Goal: Task Accomplishment & Management: Manage account settings

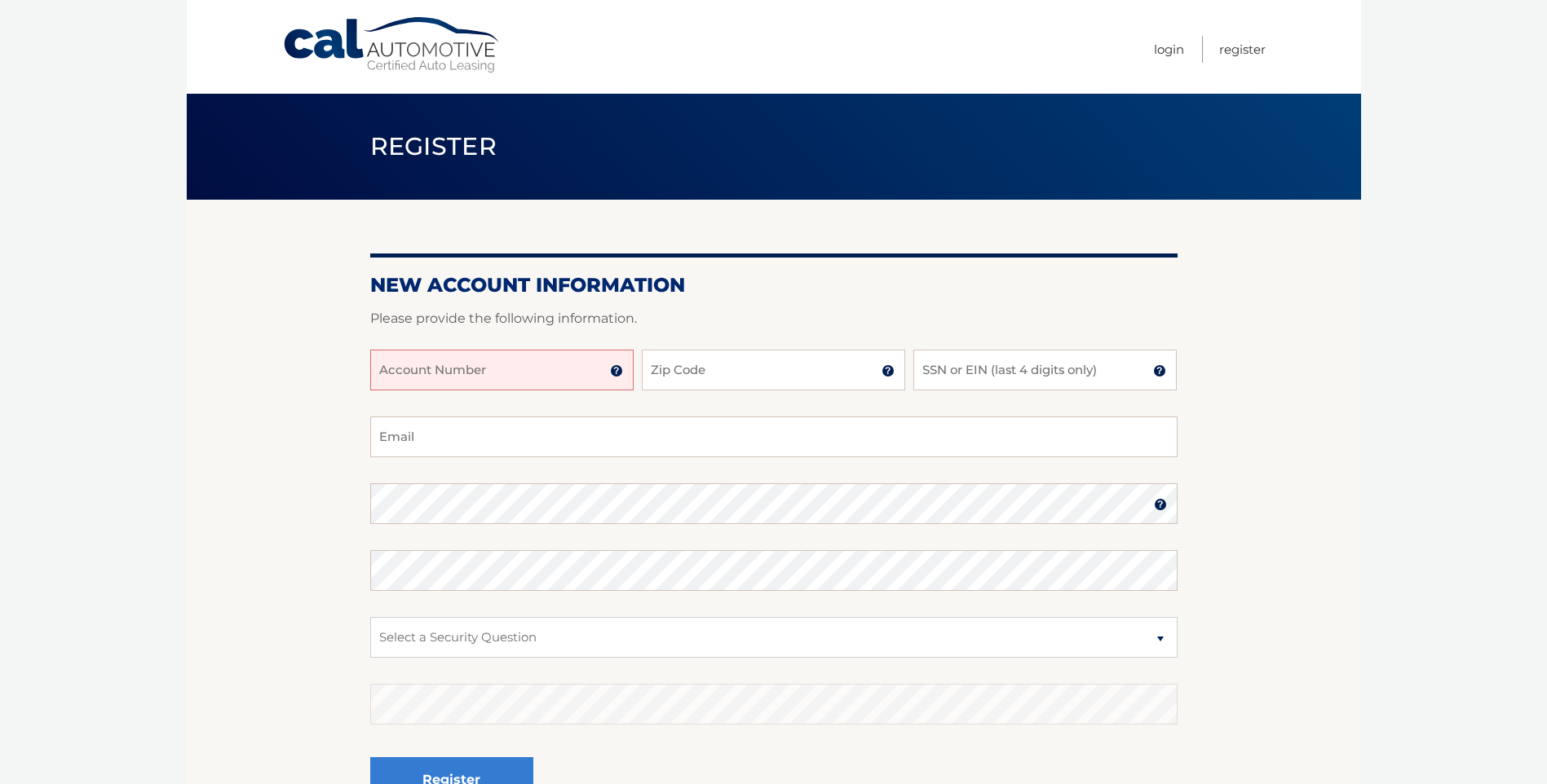
click at [512, 369] on input "Account Number" at bounding box center [502, 370] width 263 height 40
click at [406, 368] on input "Account Number" at bounding box center [502, 370] width 263 height 40
type input "44456006527"
click at [746, 369] on input "Zip Code" at bounding box center [773, 370] width 263 height 40
type input "33033"
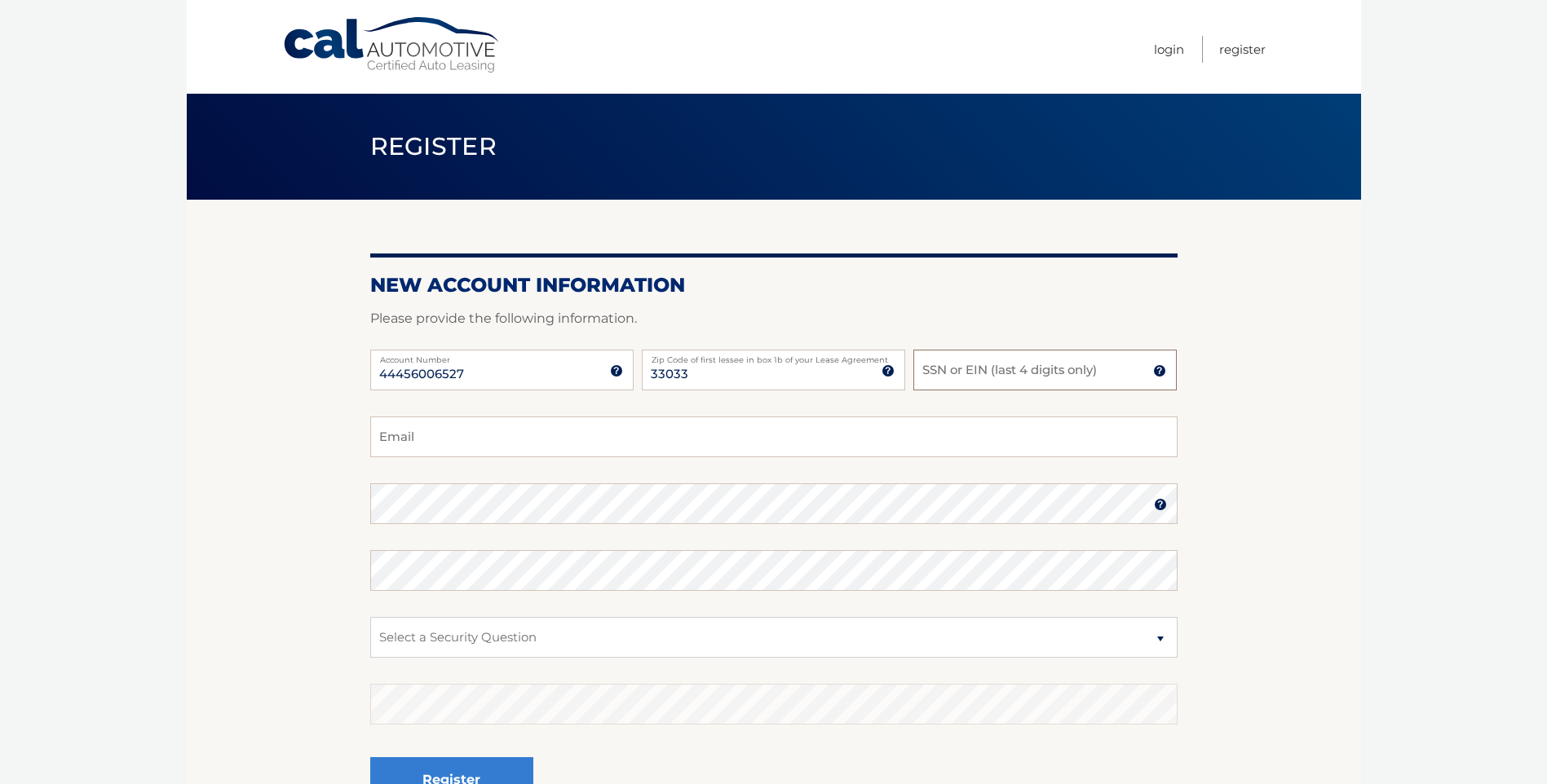
click at [986, 381] on input "SSN or EIN (last 4 digits only)" at bounding box center [1045, 370] width 263 height 40
type input "0299"
click at [515, 437] on input "Email" at bounding box center [774, 437] width 808 height 40
type input "YOLANDA.BAEZ@JIREHCF.COM"
click at [480, 644] on select "Select a Security Question What was the name of your elementary school? What is…" at bounding box center [774, 637] width 808 height 40
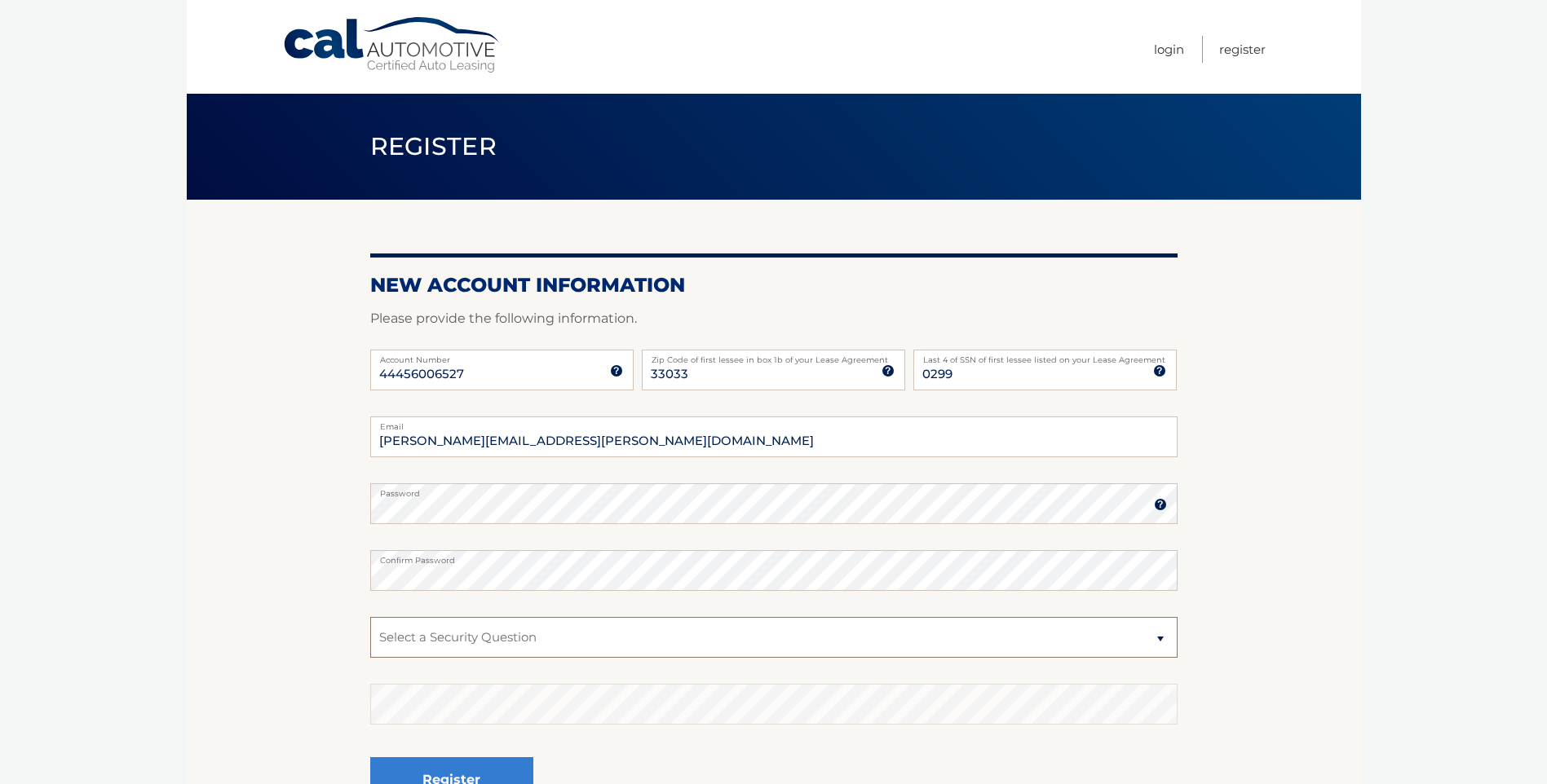
select select "1"
click at [370, 617] on select "Select a Security Question What was the name of your elementary school? What is…" at bounding box center [774, 637] width 808 height 40
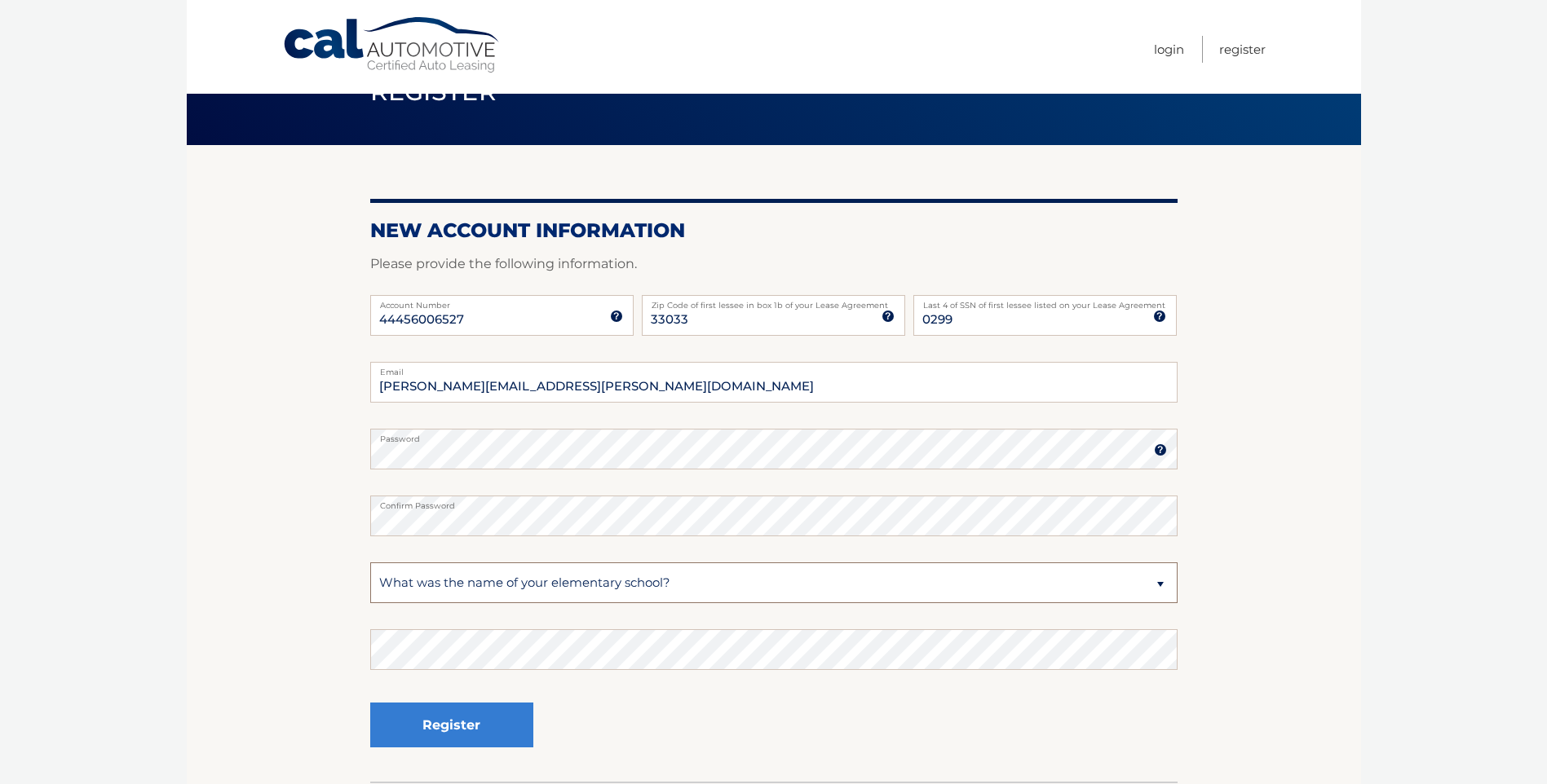
scroll to position [163, 0]
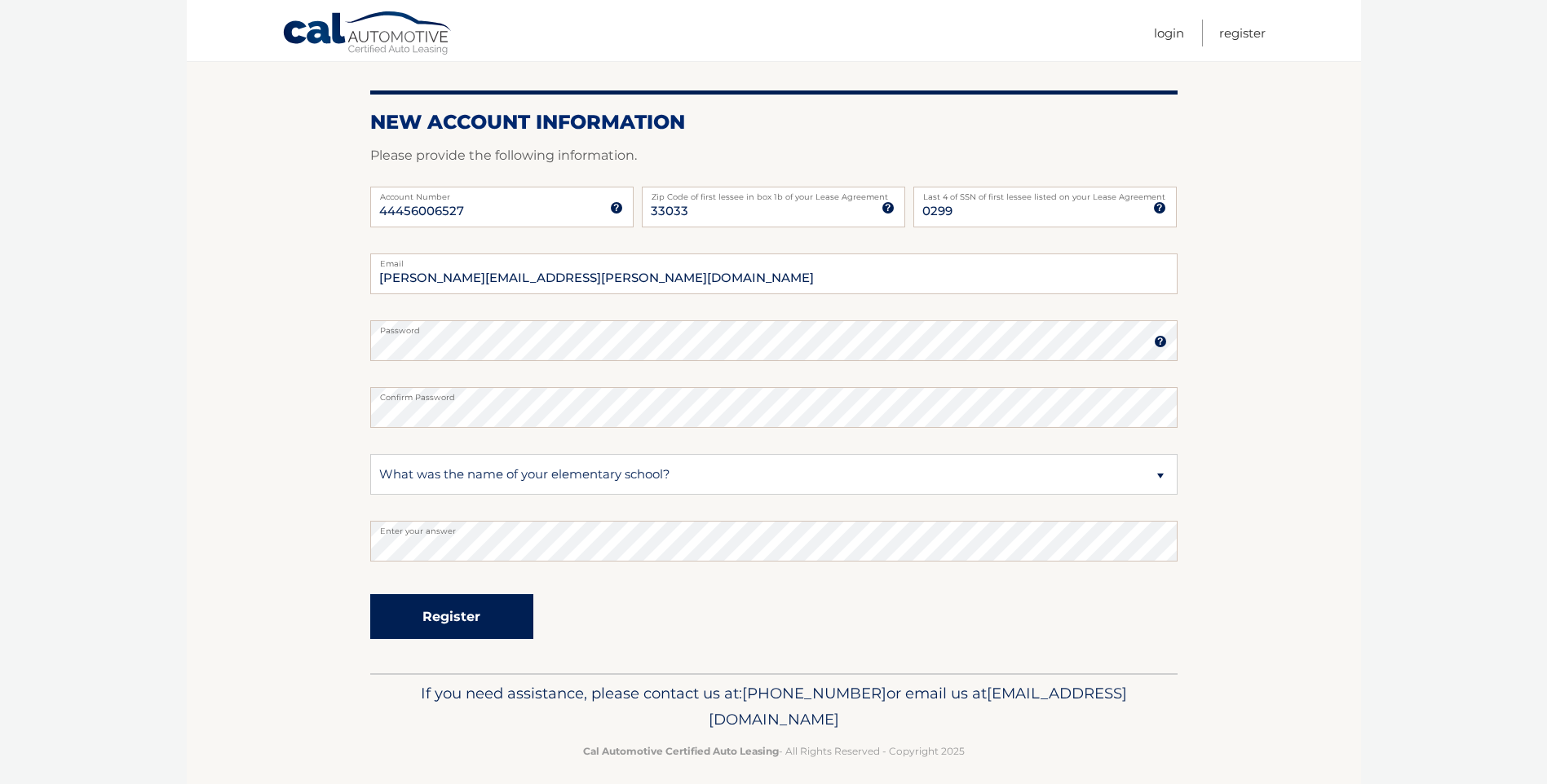
click at [425, 617] on button "Register" at bounding box center [452, 617] width 163 height 45
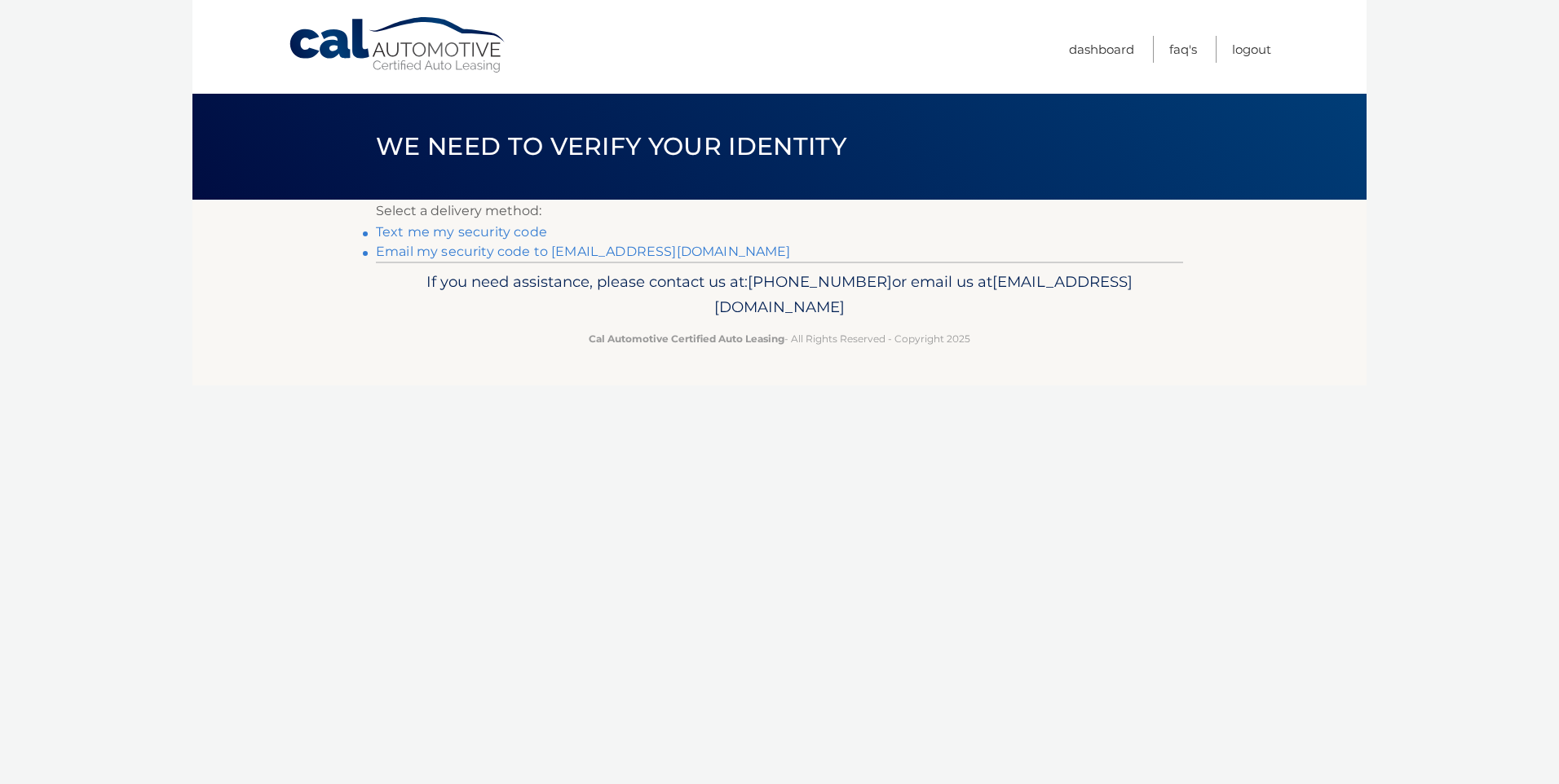
click at [532, 251] on link "**********" at bounding box center [583, 252] width 415 height 15
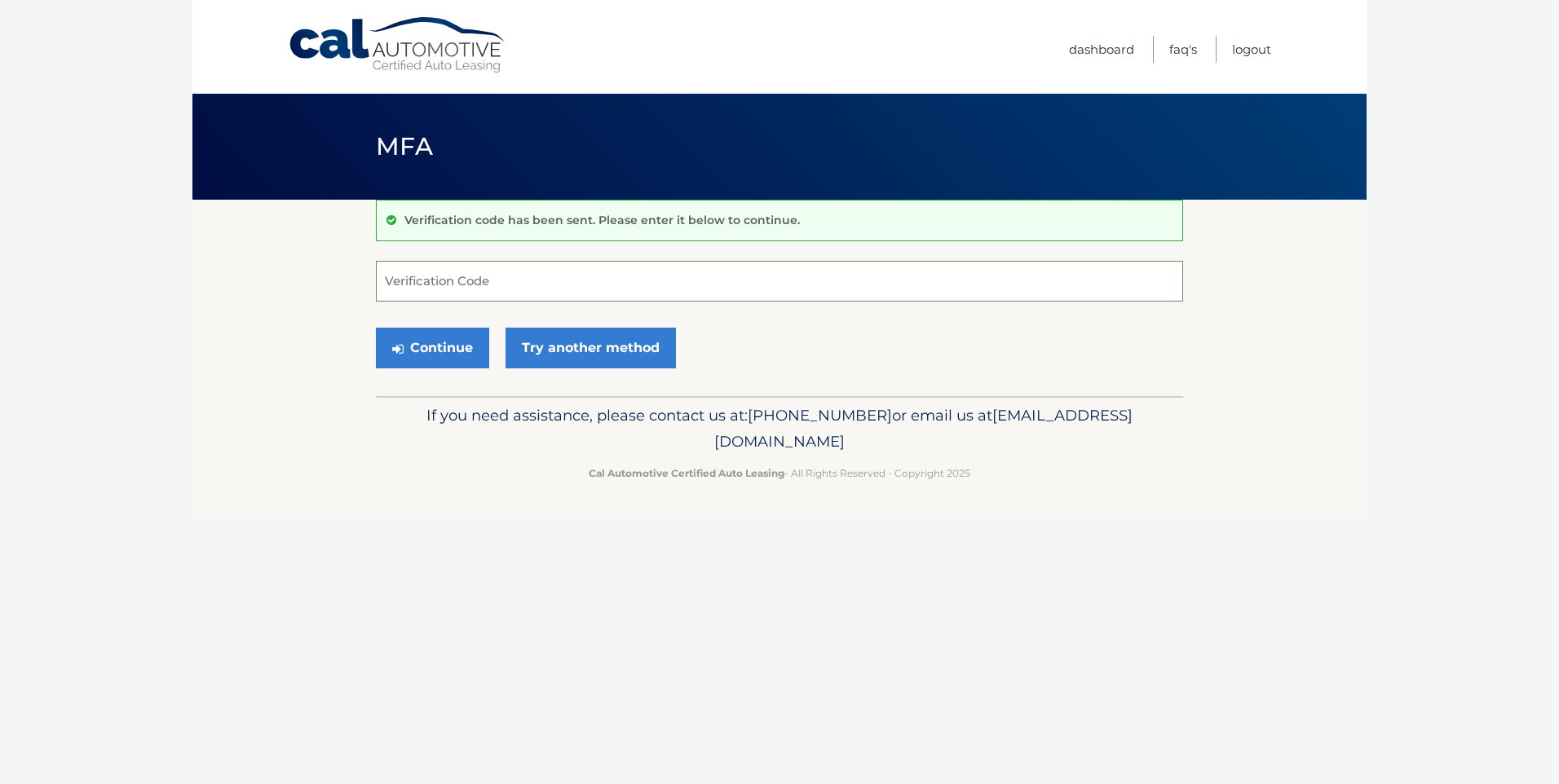
click at [429, 287] on input "Verification Code" at bounding box center [780, 281] width 808 height 40
type input "140856"
click at [430, 347] on button "Continue" at bounding box center [432, 347] width 114 height 40
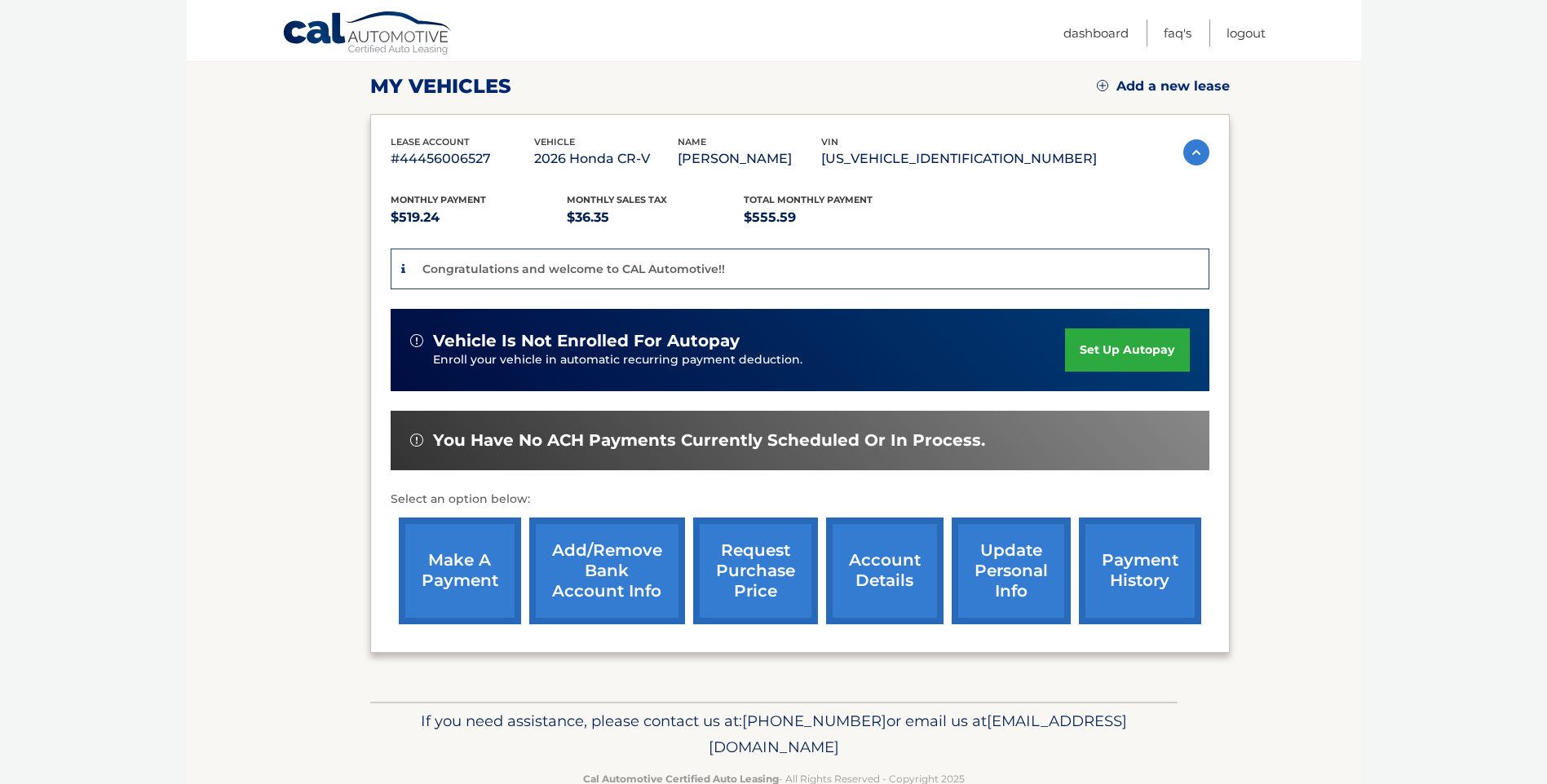
scroll to position [244, 0]
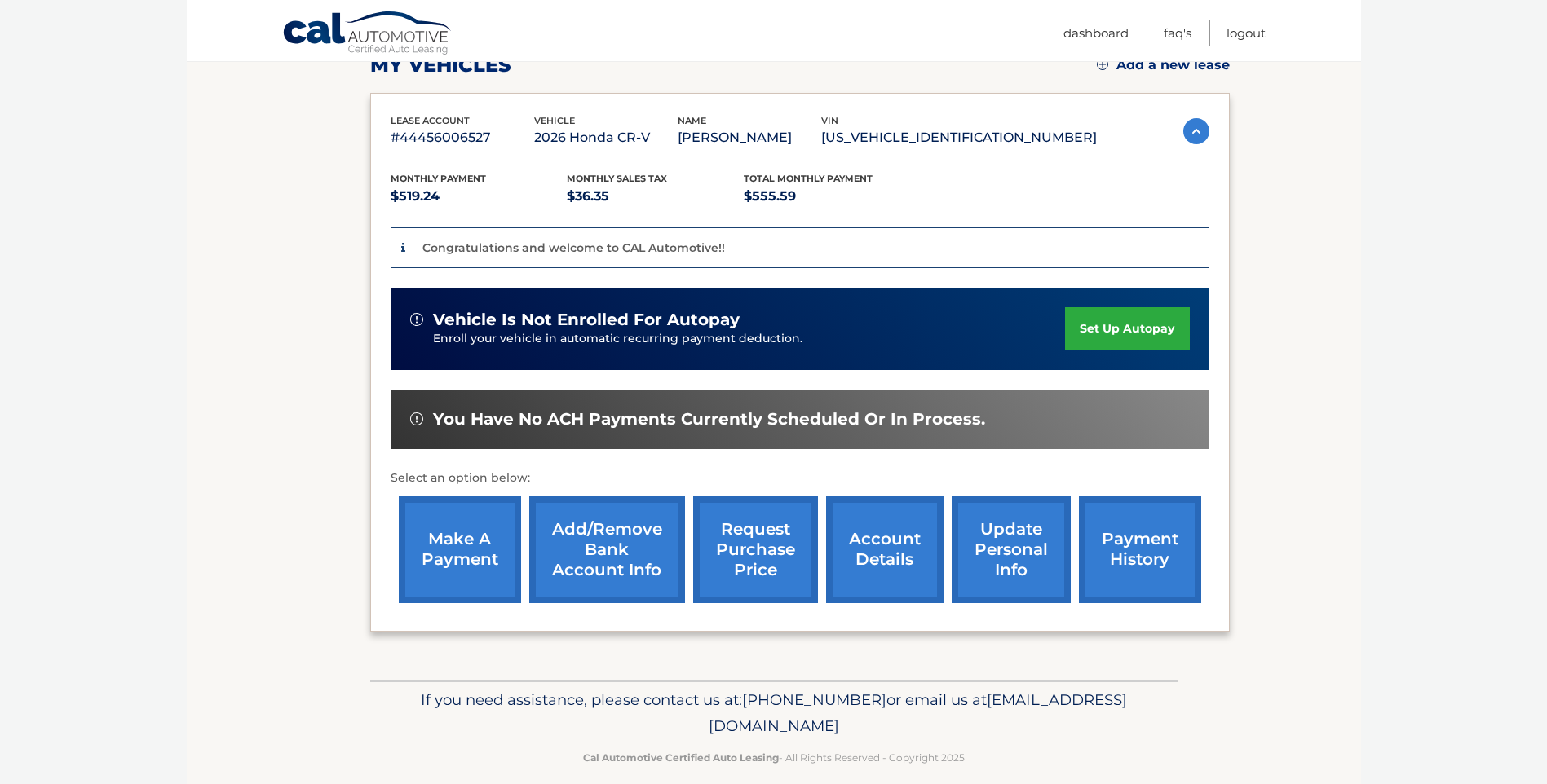
click at [1114, 327] on link "set up autopay" at bounding box center [1127, 329] width 124 height 43
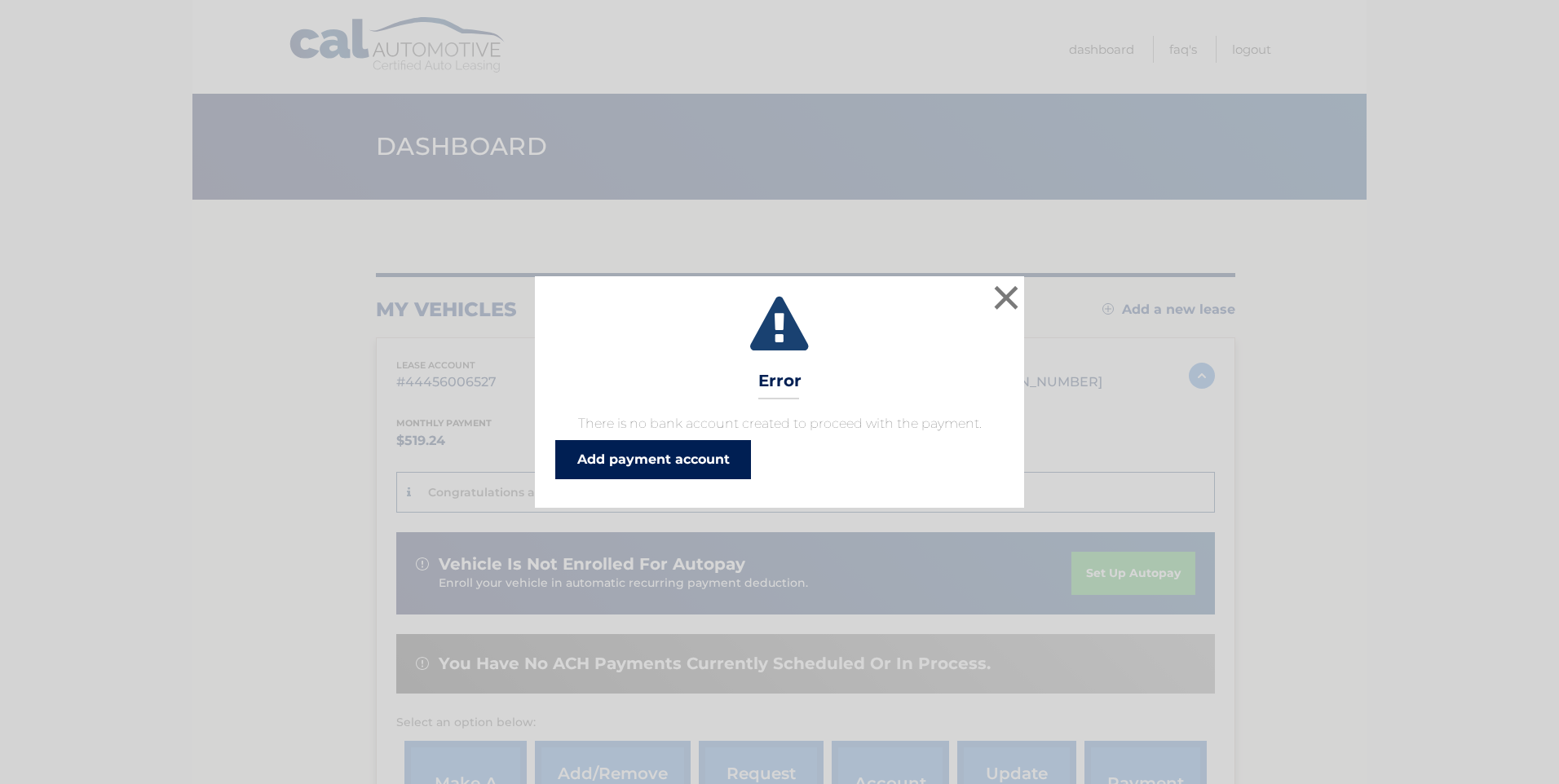
click at [697, 455] on link "Add payment account" at bounding box center [653, 460] width 195 height 39
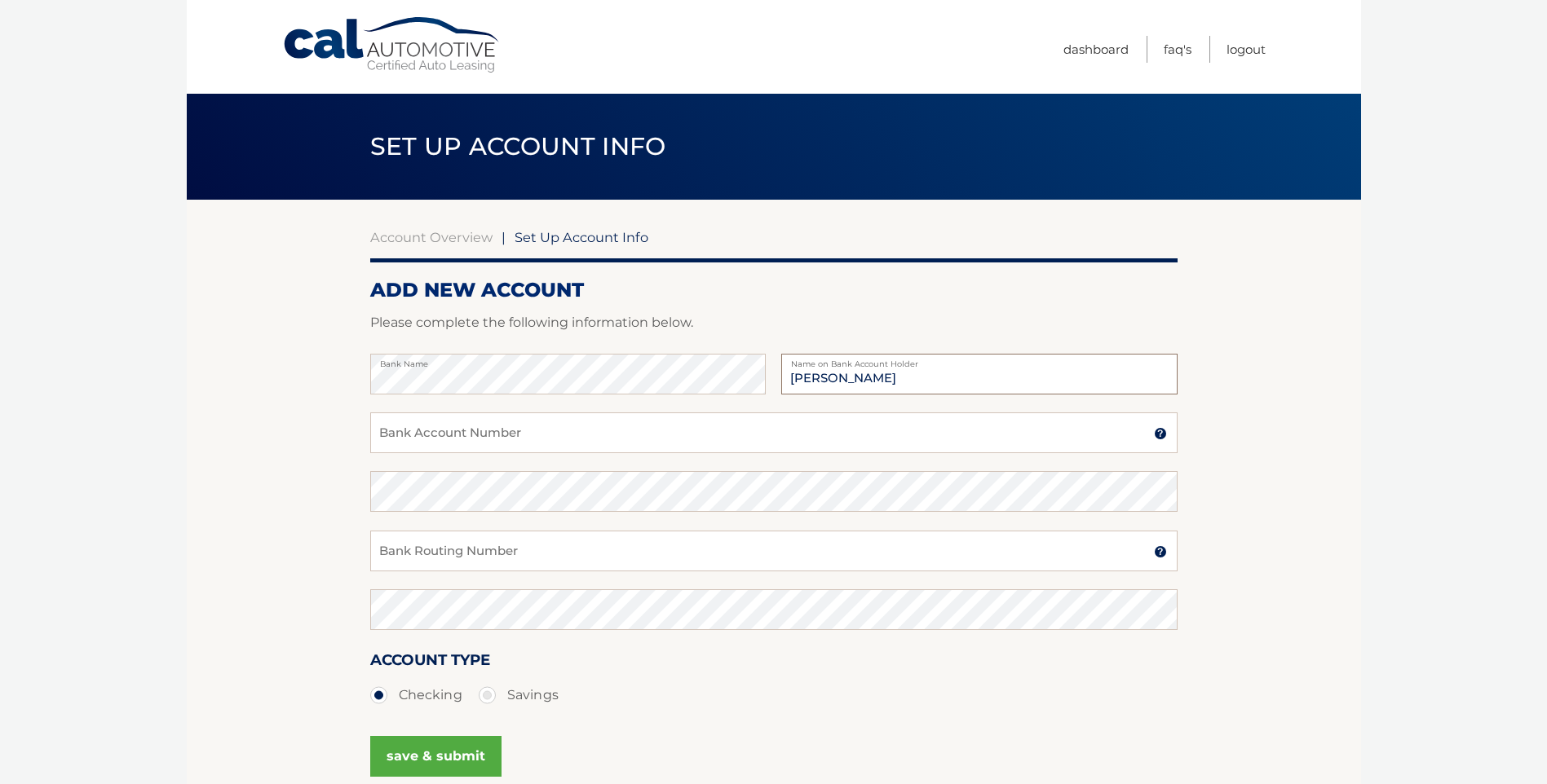
type input "odalys sanchez"
click at [489, 434] on input "Bank Account Number" at bounding box center [774, 432] width 808 height 40
type input "650060715"
click at [449, 553] on input "Bank Routing Number" at bounding box center [774, 550] width 808 height 40
type input "267084131"
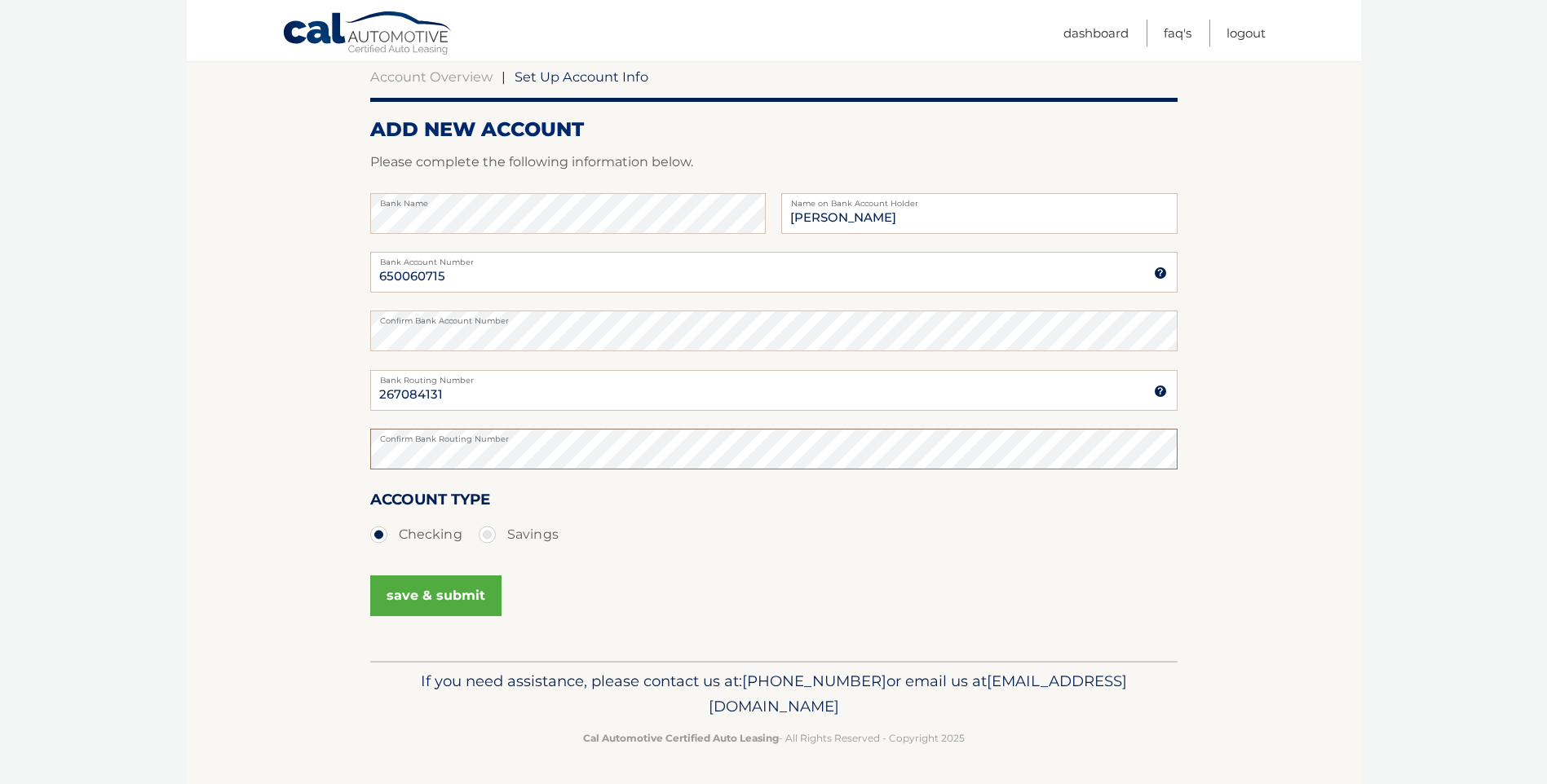
scroll to position [161, 0]
click at [422, 593] on button "save & submit" at bounding box center [436, 594] width 131 height 40
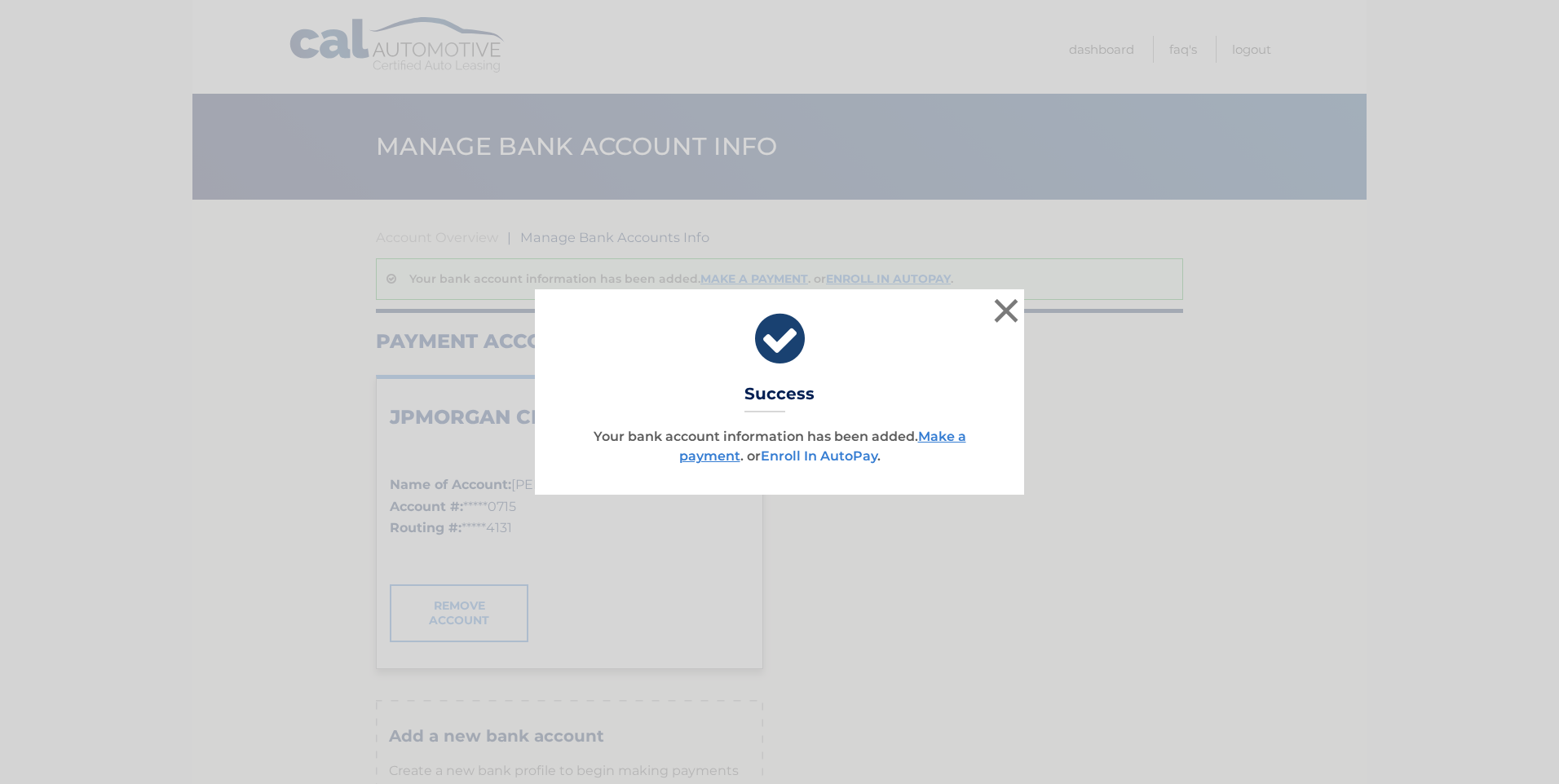
click at [817, 455] on link "Enroll In AutoPay" at bounding box center [819, 456] width 116 height 15
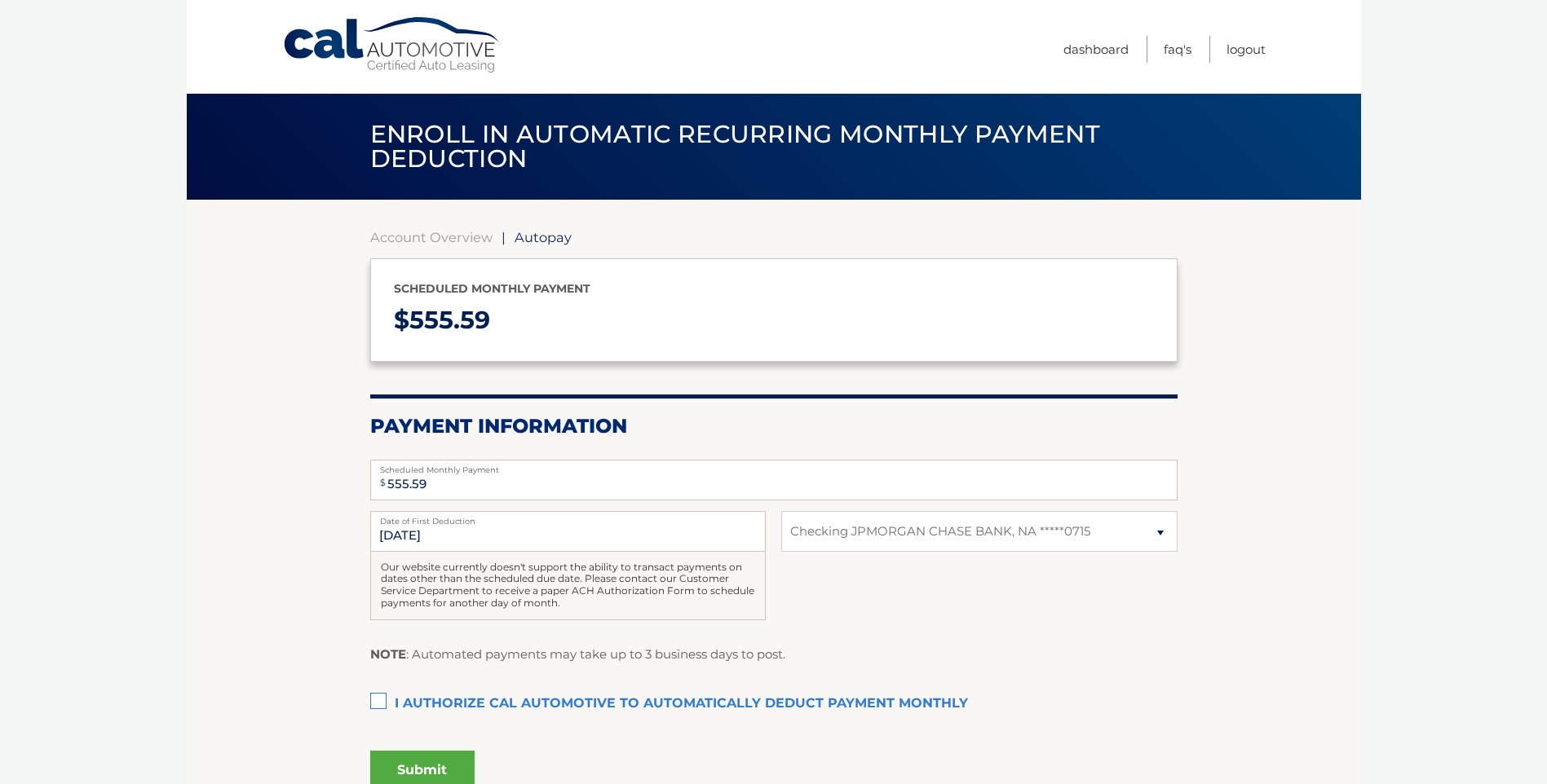
select select "ZGIyYTI4MmEtNjAyNi00ZDdiLTkyOGEtZjQxMTBlNWJmZTQ3"
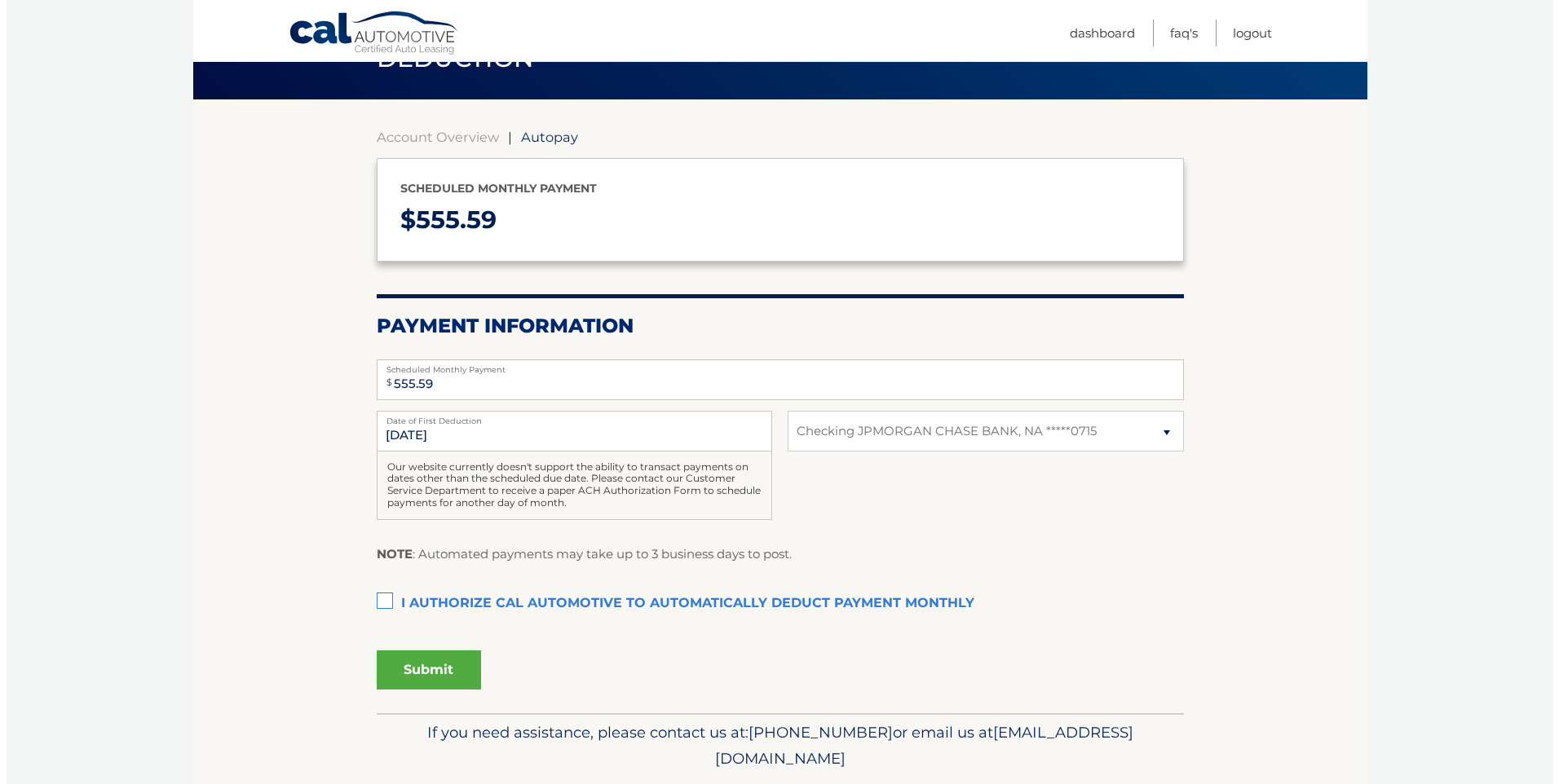
scroll to position [152, 0]
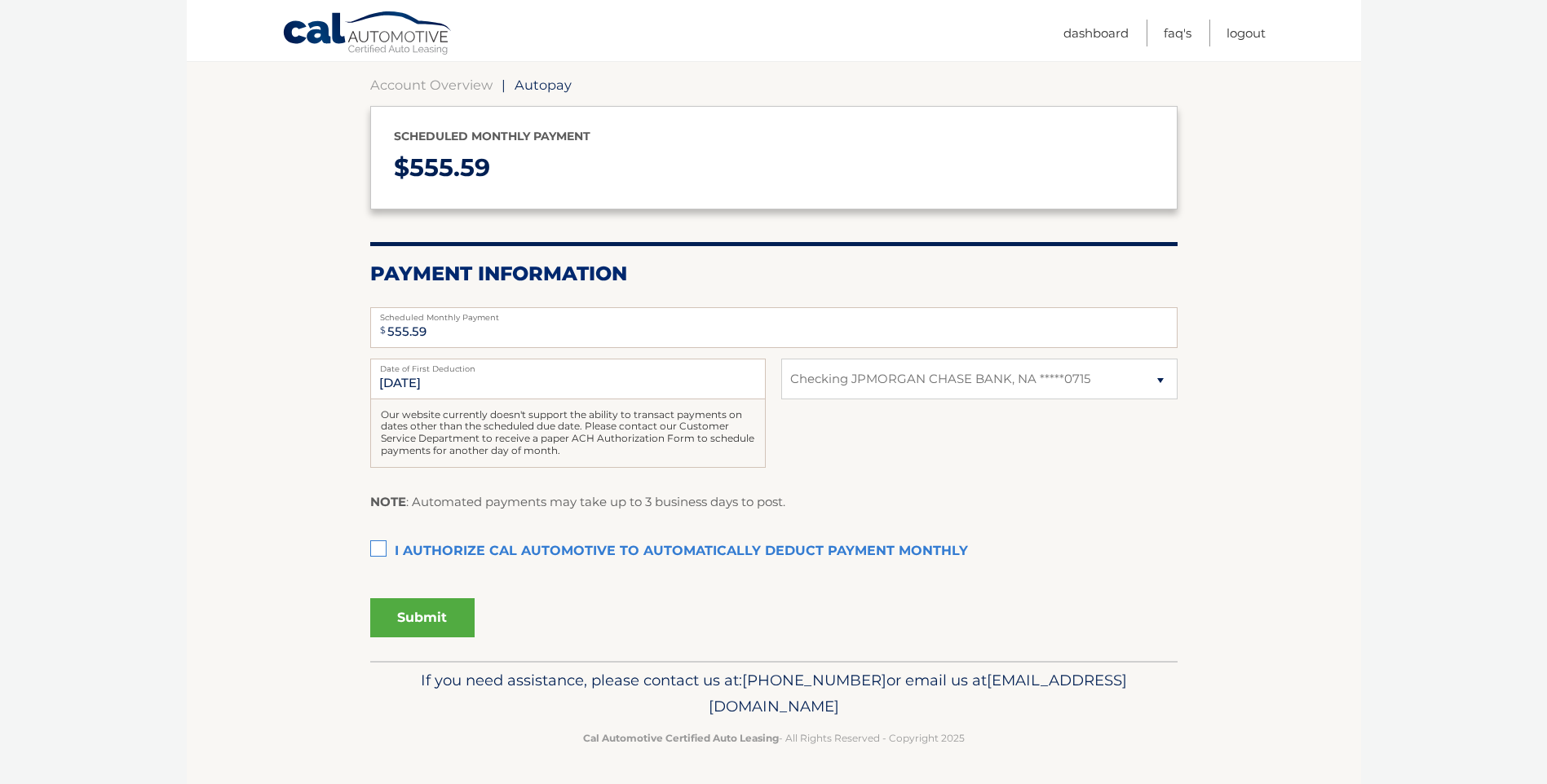
click at [380, 546] on label "I authorize cal automotive to automatically deduct payment monthly This checkbo…" at bounding box center [774, 551] width 808 height 33
click at [0, 0] on input "I authorize cal automotive to automatically deduct payment monthly This checkbo…" at bounding box center [0, 0] width 0 height 0
click at [427, 626] on button "Submit" at bounding box center [422, 618] width 104 height 39
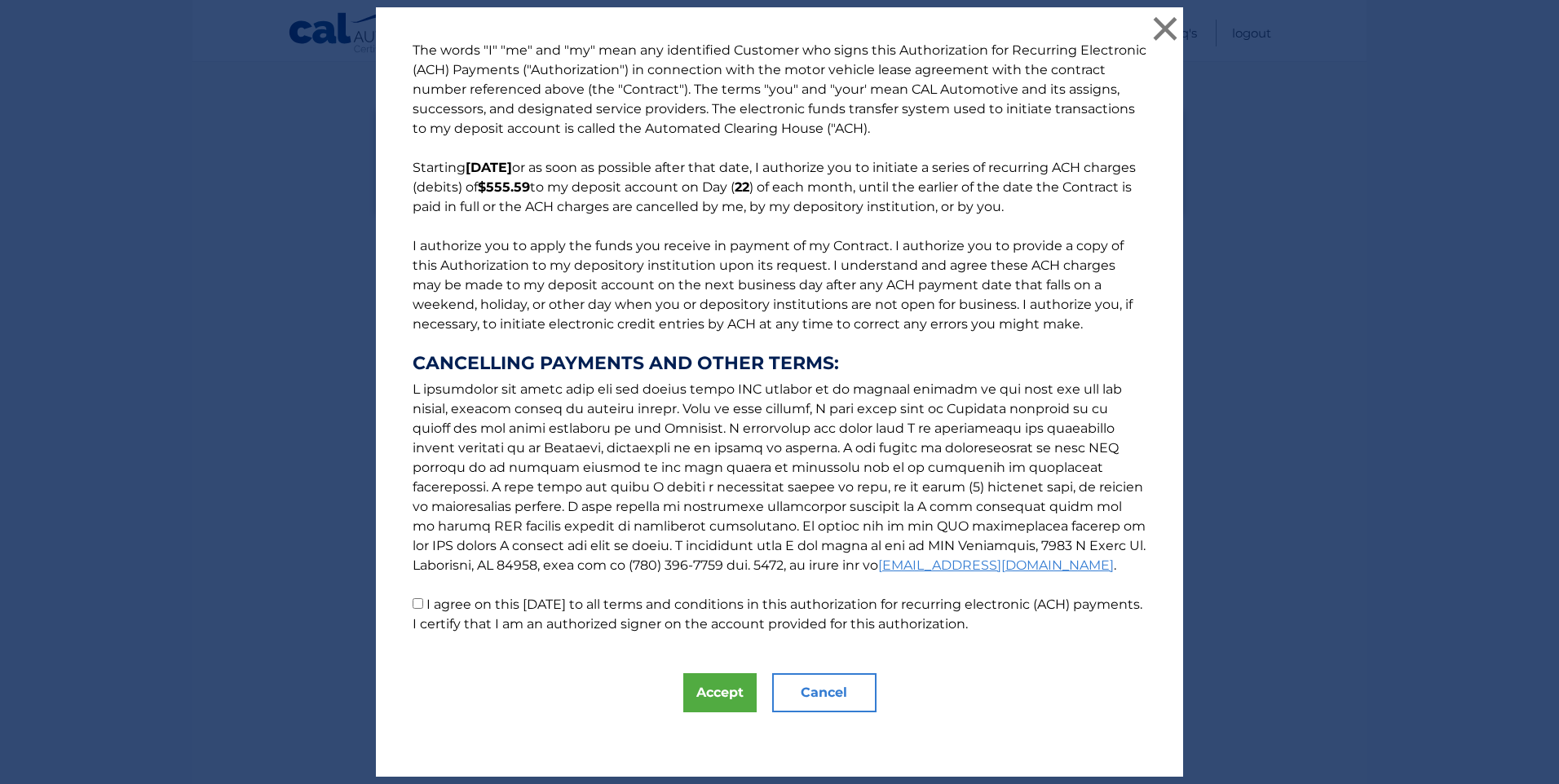
click at [412, 600] on input "I agree on this [DATE] to all terms and conditions in this authorization for re…" at bounding box center [417, 603] width 10 height 10
checkbox input "true"
click at [716, 695] on button "Accept" at bounding box center [720, 693] width 73 height 39
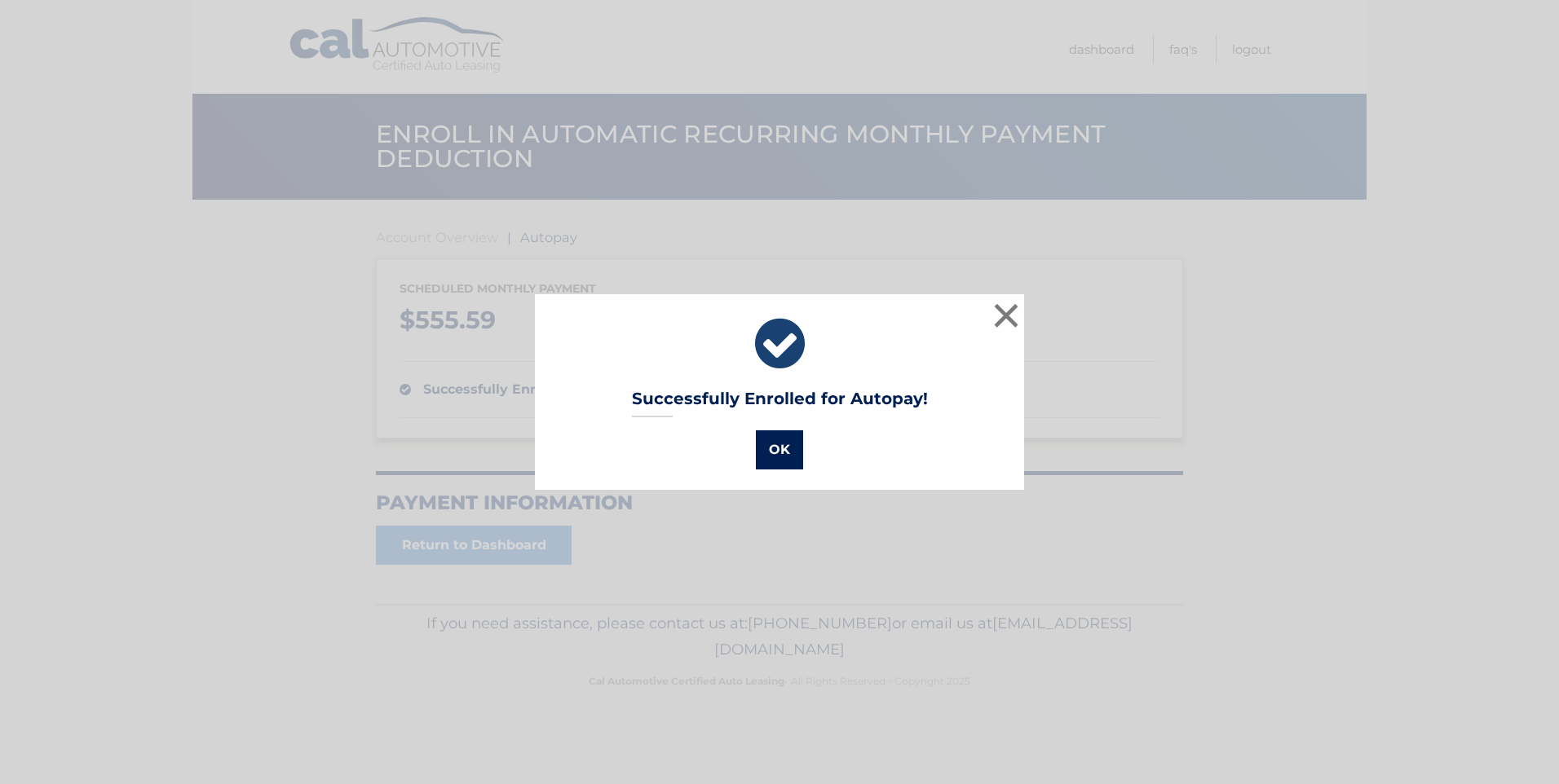
click at [778, 455] on button "OK" at bounding box center [780, 450] width 47 height 39
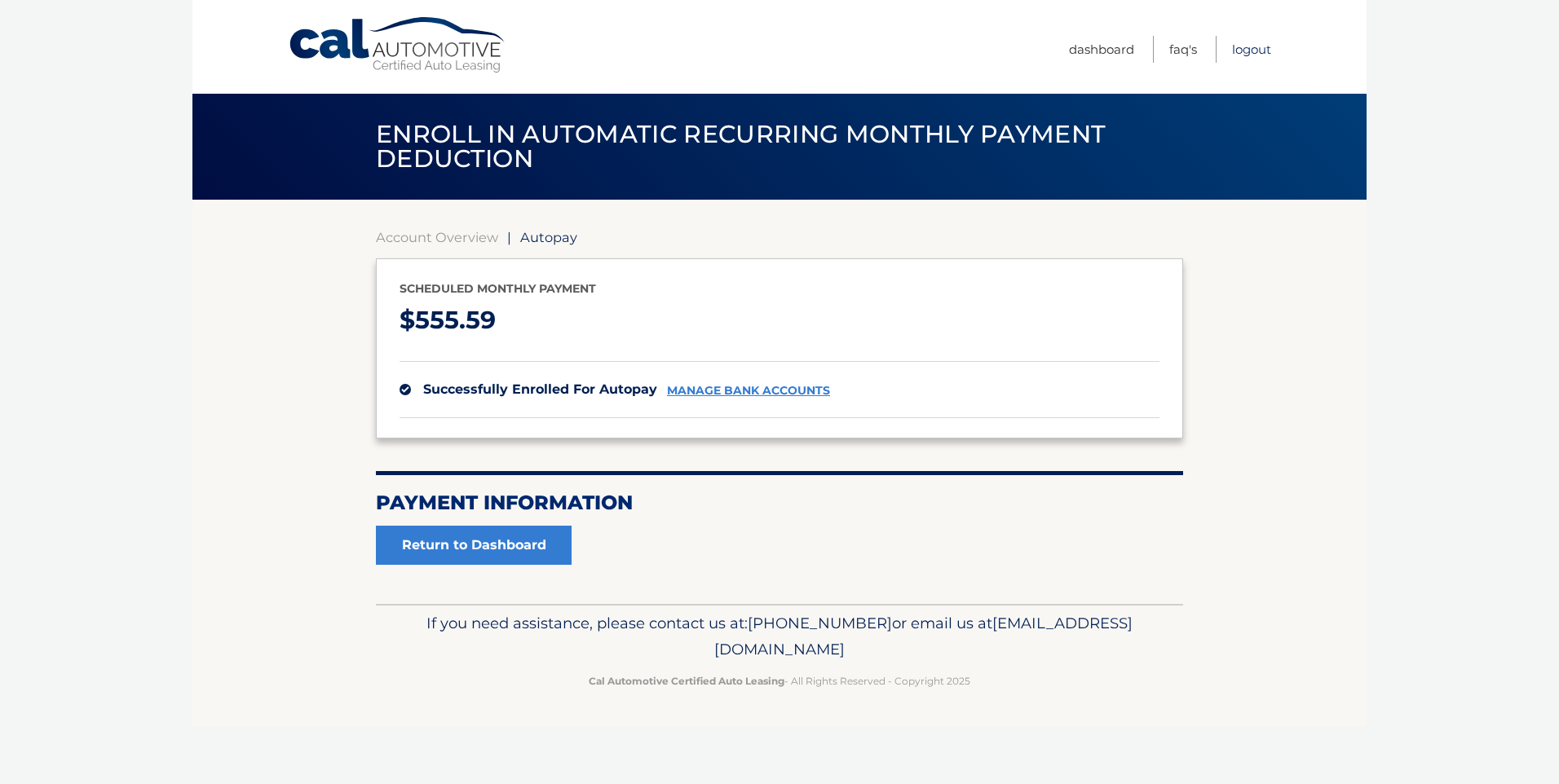
click at [1244, 45] on link "Logout" at bounding box center [1252, 49] width 39 height 27
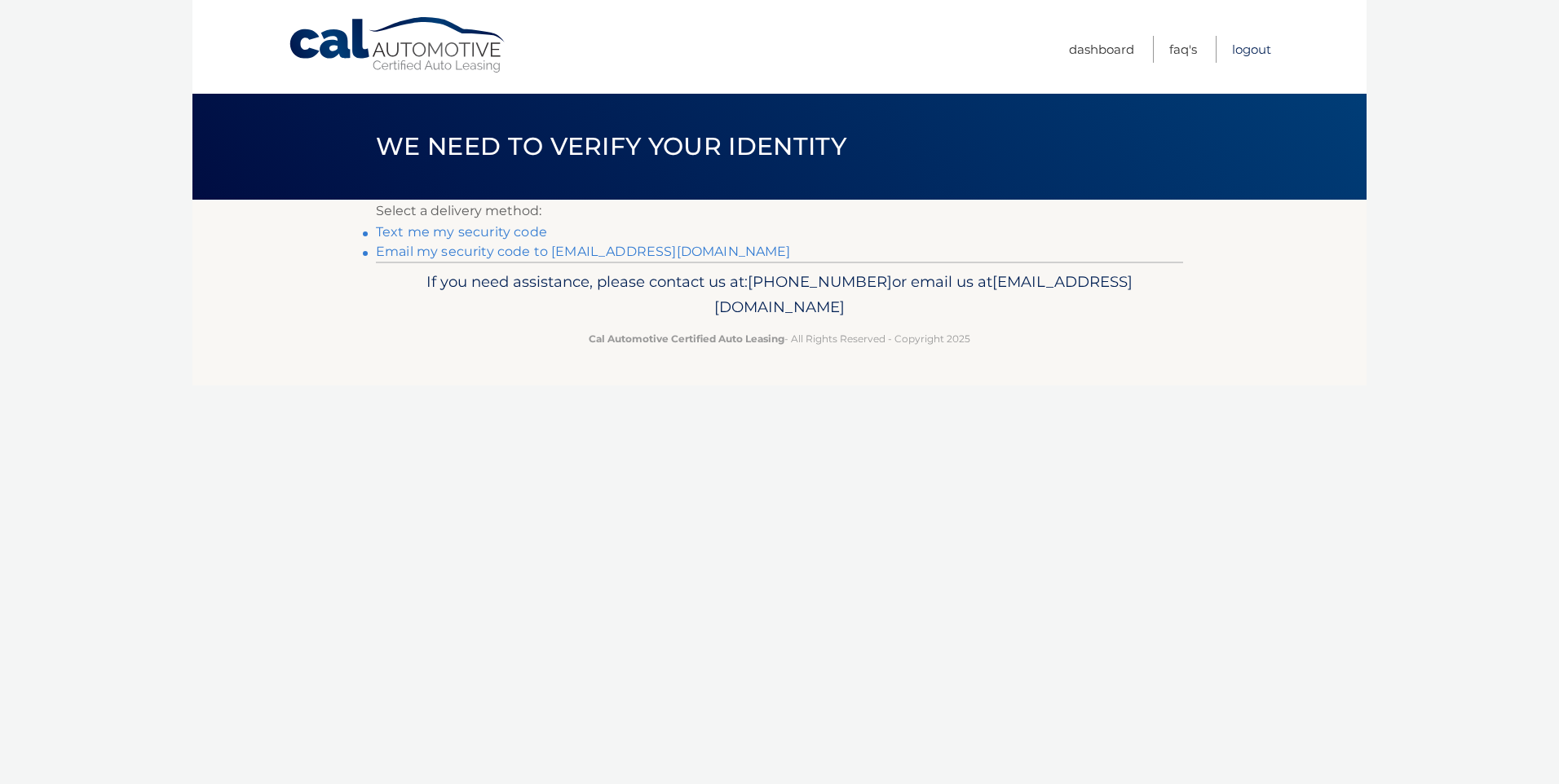
click at [1249, 46] on link "Logout" at bounding box center [1252, 49] width 39 height 27
